Goal: Transaction & Acquisition: Download file/media

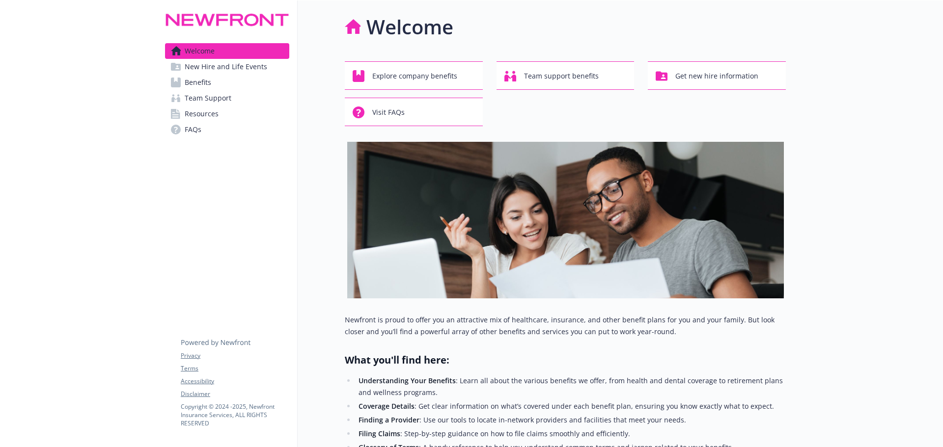
click at [207, 82] on span "Benefits" at bounding box center [198, 83] width 27 height 16
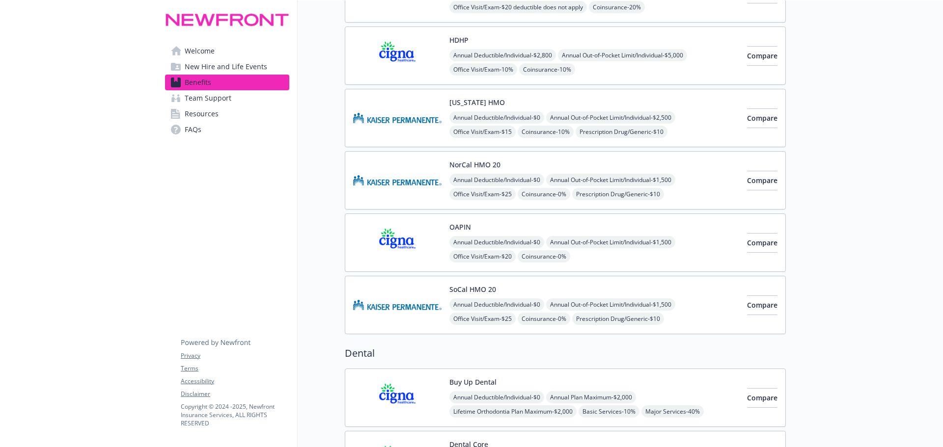
scroll to position [147, 0]
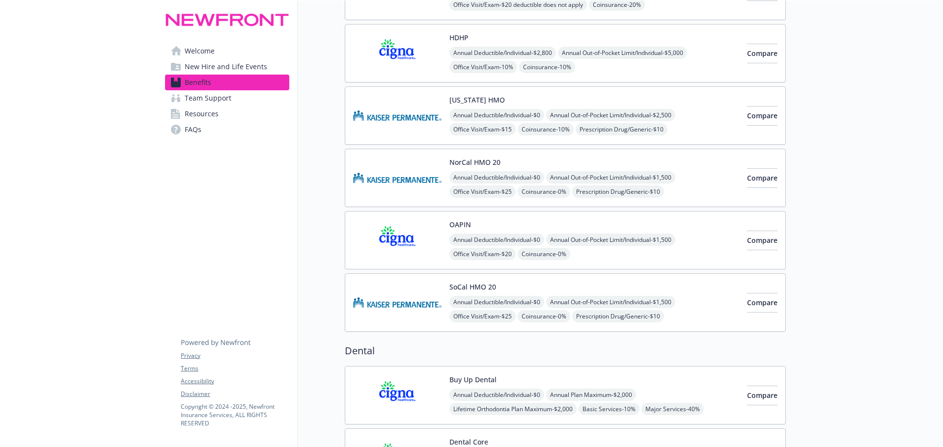
click at [411, 250] on img at bounding box center [397, 240] width 88 height 42
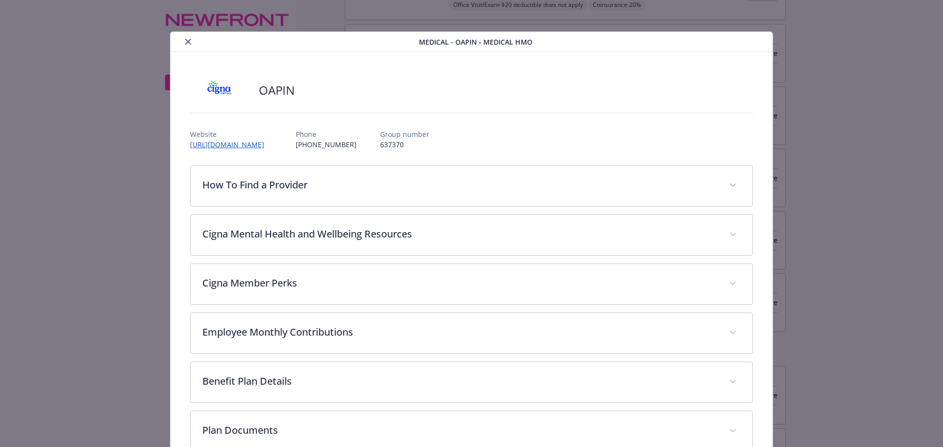
scroll to position [29, 0]
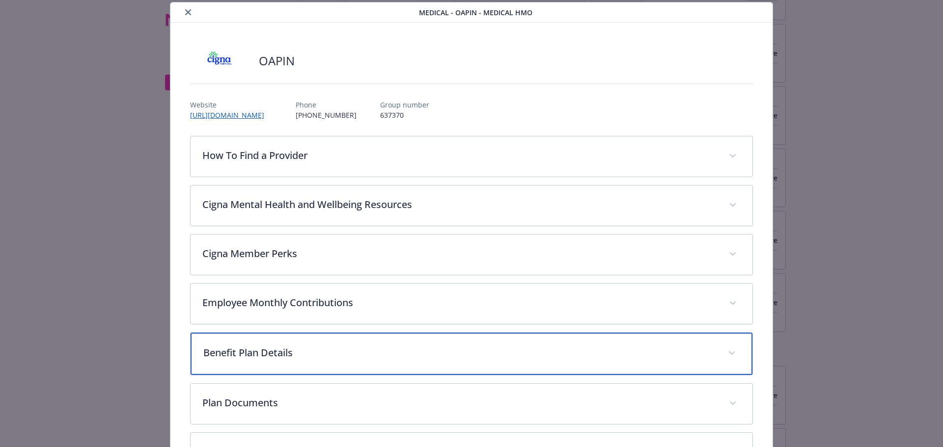
click at [511, 355] on p "Benefit Plan Details" at bounding box center [459, 353] width 513 height 15
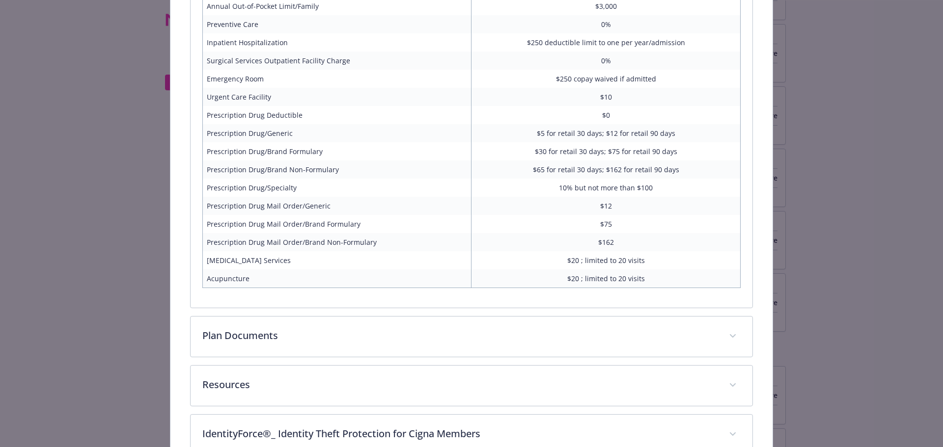
scroll to position [607, 0]
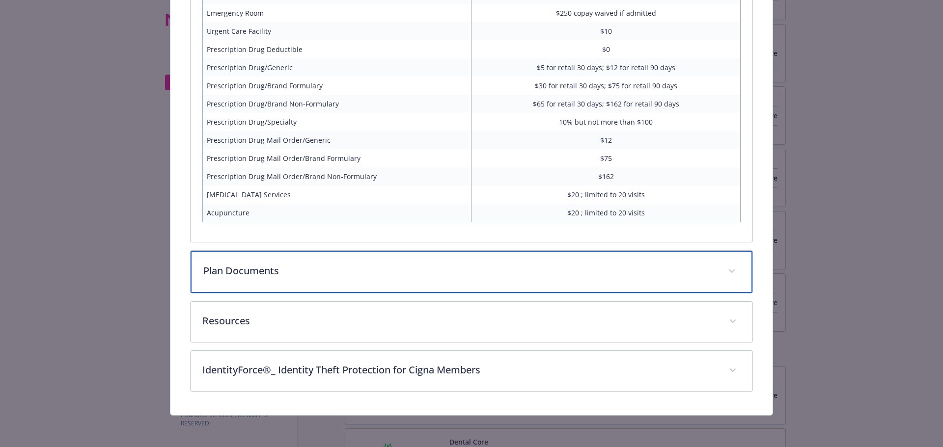
click at [278, 275] on p "Plan Documents" at bounding box center [459, 271] width 513 height 15
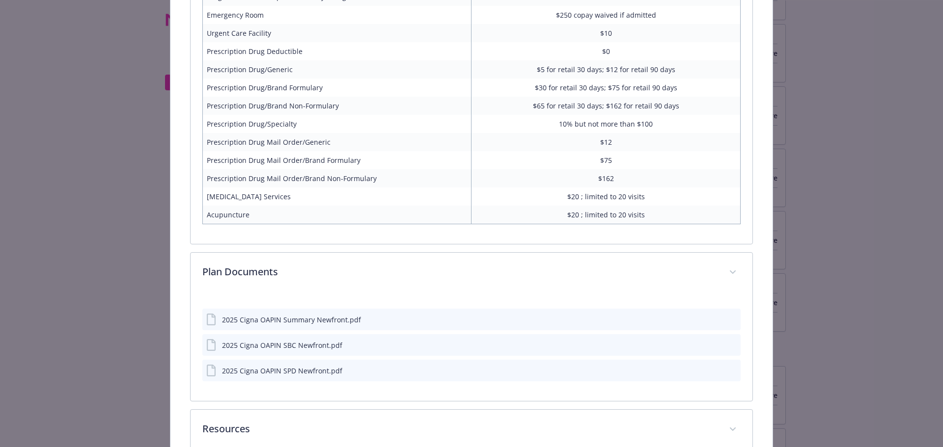
click at [711, 323] on icon "download file" at bounding box center [715, 319] width 8 height 8
click at [711, 347] on icon "download file" at bounding box center [715, 345] width 8 height 8
click at [711, 373] on icon "download file" at bounding box center [715, 373] width 8 height 2
